Goal: Find specific page/section: Find specific page/section

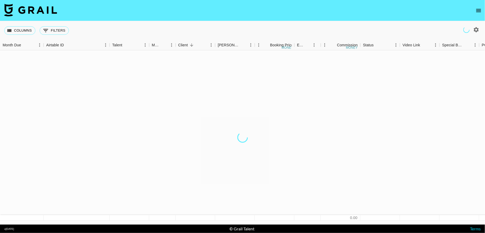
click at [476, 13] on button "open drawer" at bounding box center [478, 10] width 11 height 11
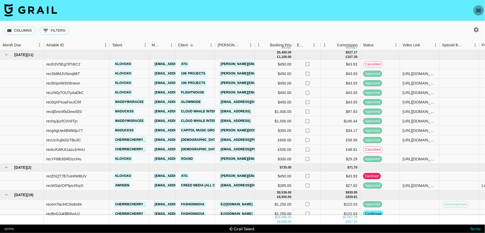
click at [479, 10] on icon "open drawer" at bounding box center [478, 10] width 5 height 3
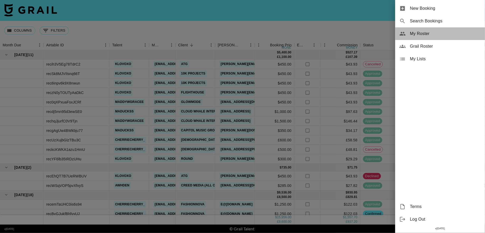
click at [433, 31] on span "My Roster" at bounding box center [445, 34] width 71 height 6
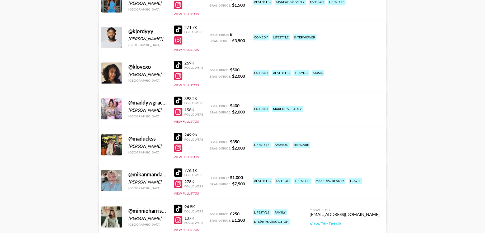
scroll to position [488, 0]
click at [193, 89] on div "@ klovoxo [PERSON_NAME] [GEOGRAPHIC_DATA] 269K Followers View Full Stats Song P…" at bounding box center [242, 86] width 287 height 61
click at [192, 85] on button "View Full Stats" at bounding box center [186, 86] width 25 height 4
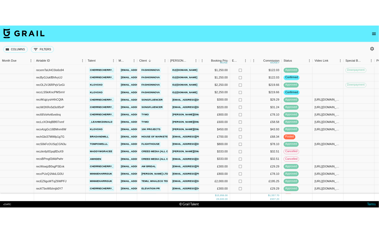
scroll to position [146, 0]
